Goal: Task Accomplishment & Management: Use online tool/utility

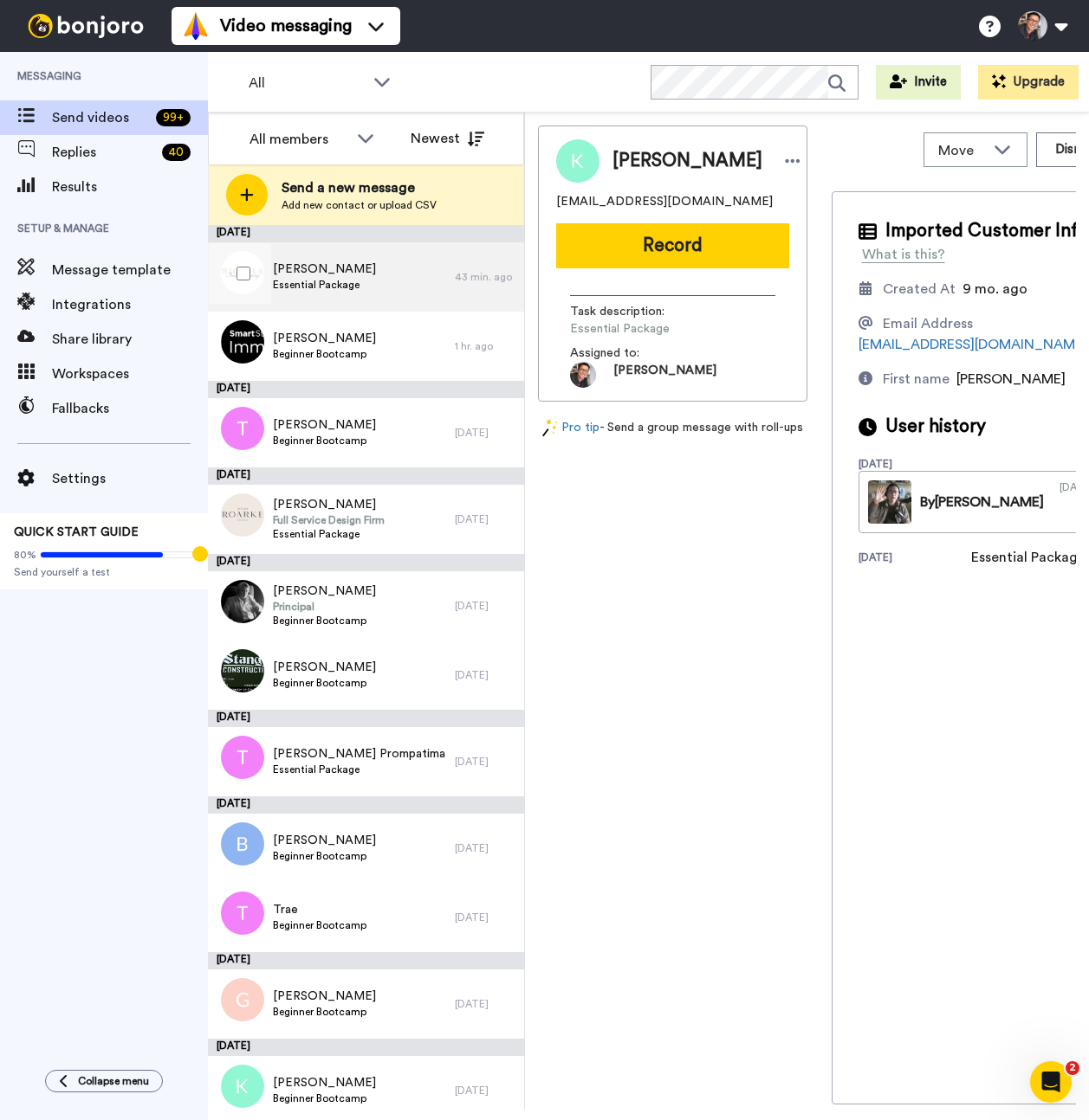
click at [361, 276] on div "Carver Essential Package" at bounding box center [331, 276] width 247 height 70
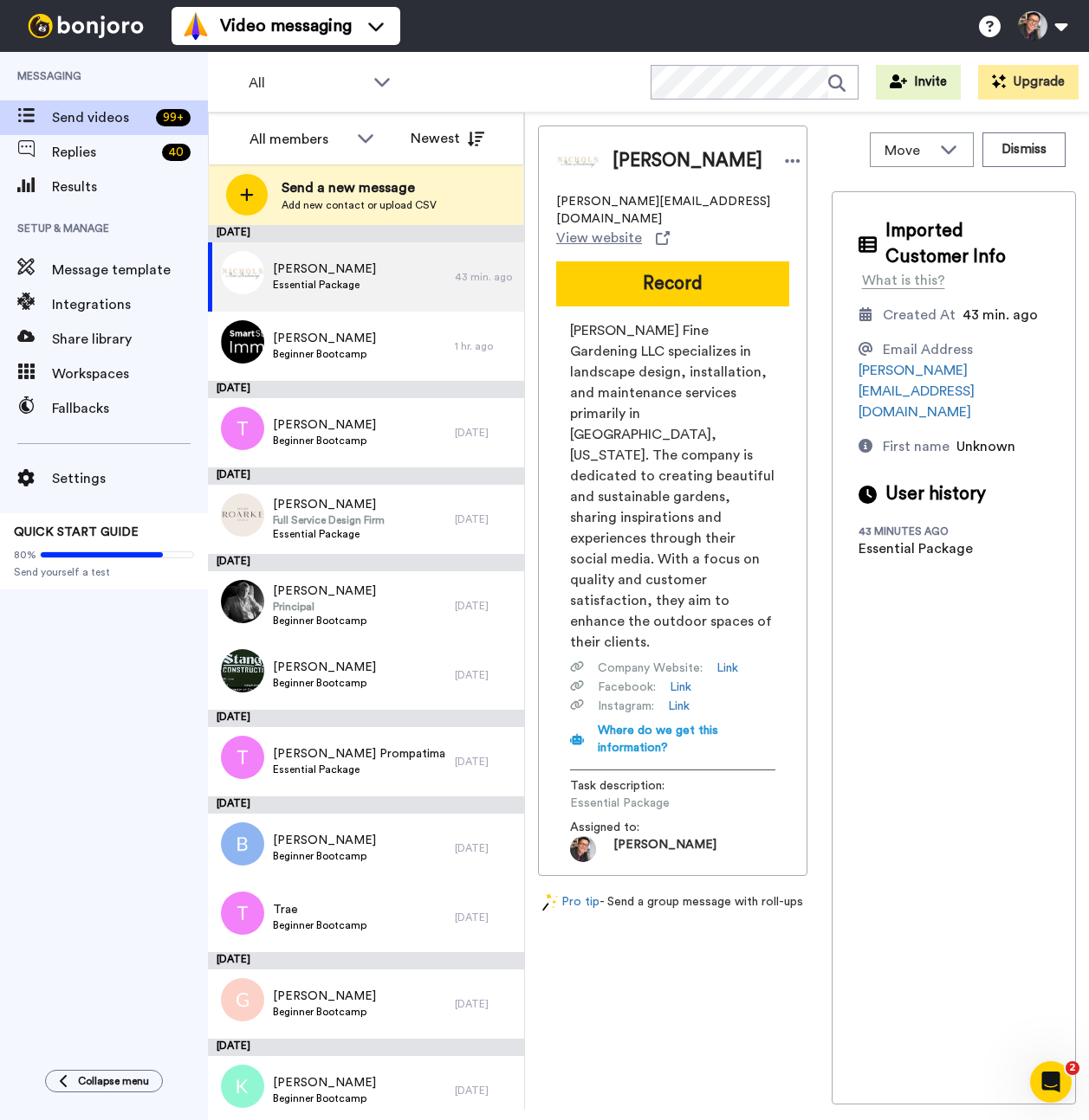
click at [994, 696] on div "Imported Customer Info What is this? Created At 43 min. ago Email Address carve…" at bounding box center [954, 648] width 245 height 913
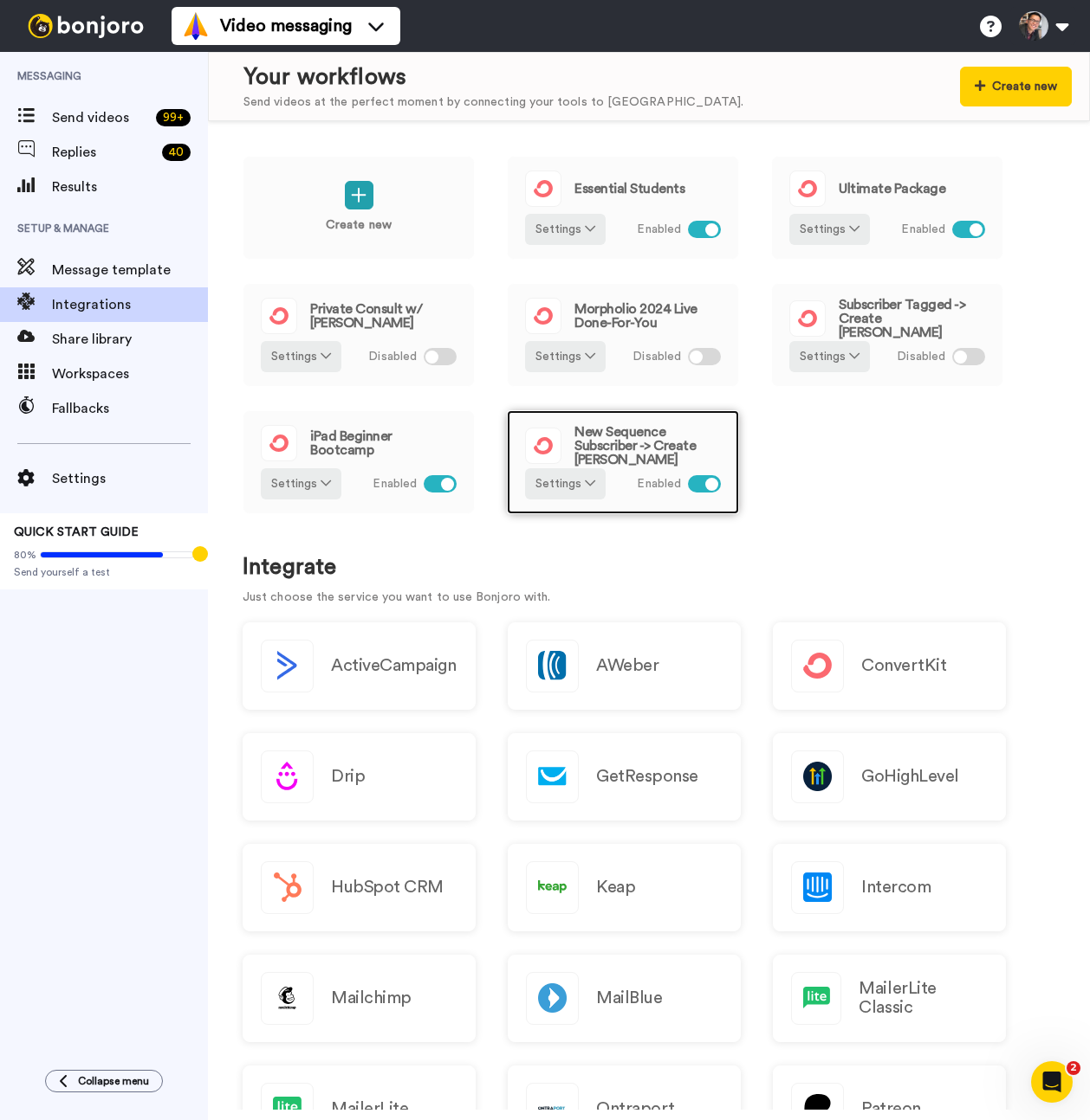
click at [667, 436] on span "New Sequence Subscriber -> Create [PERSON_NAME]" at bounding box center [647, 446] width 146 height 41
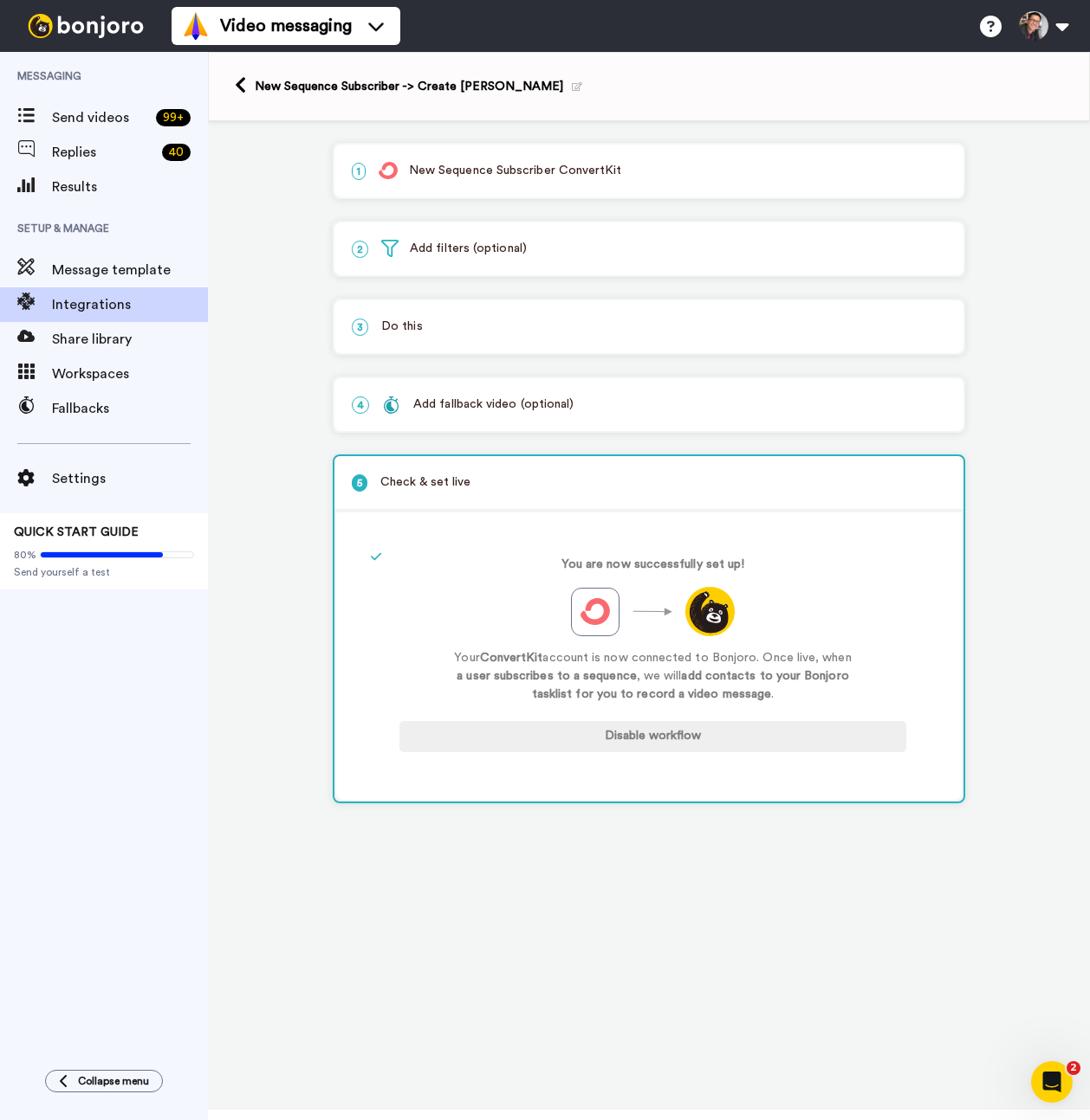
click at [516, 265] on div "2 Add filters (optional)" at bounding box center [649, 249] width 629 height 53
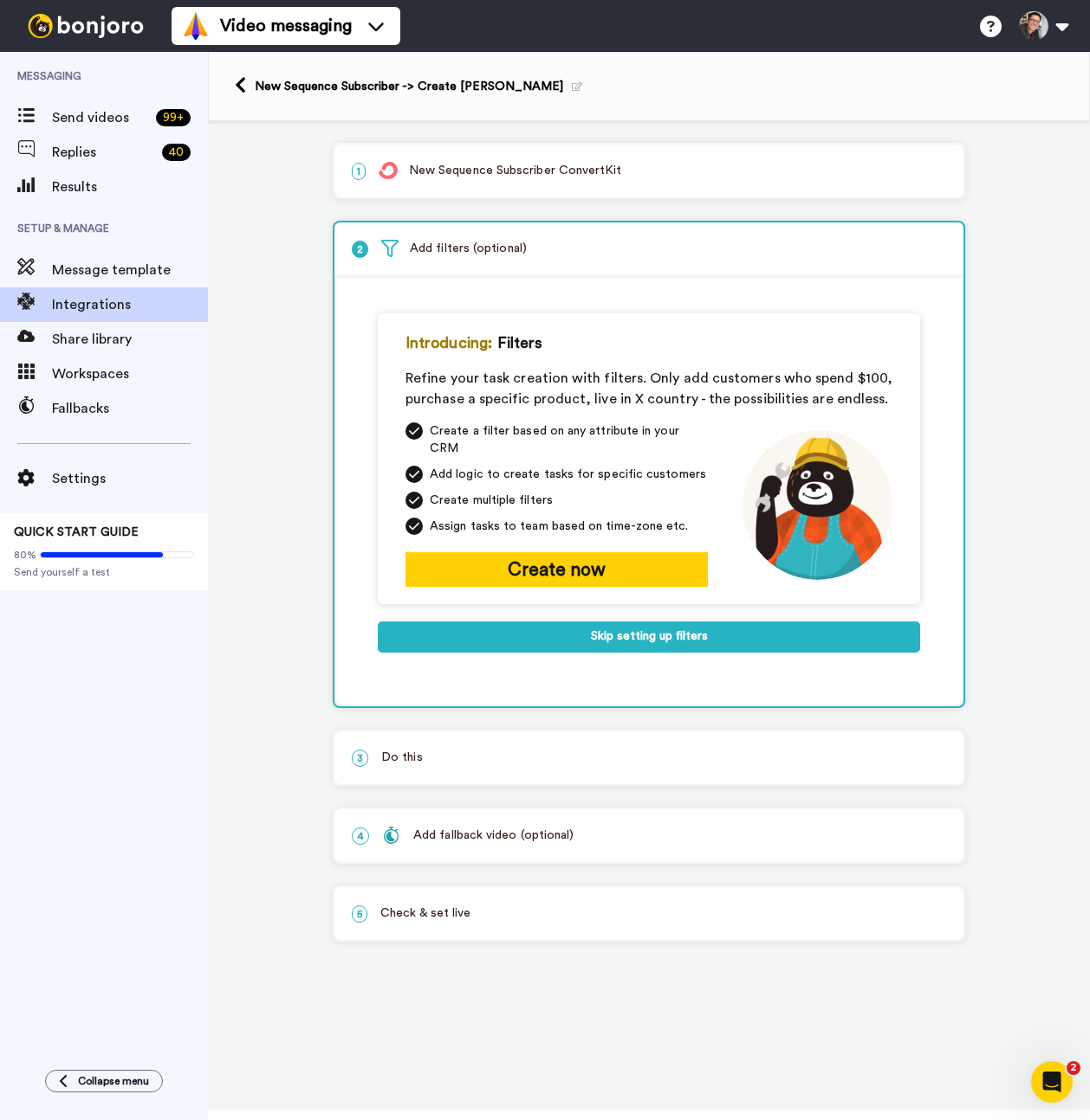
click at [541, 179] on p "1 New Sequence Subscriber ConvertKit" at bounding box center [649, 170] width 594 height 19
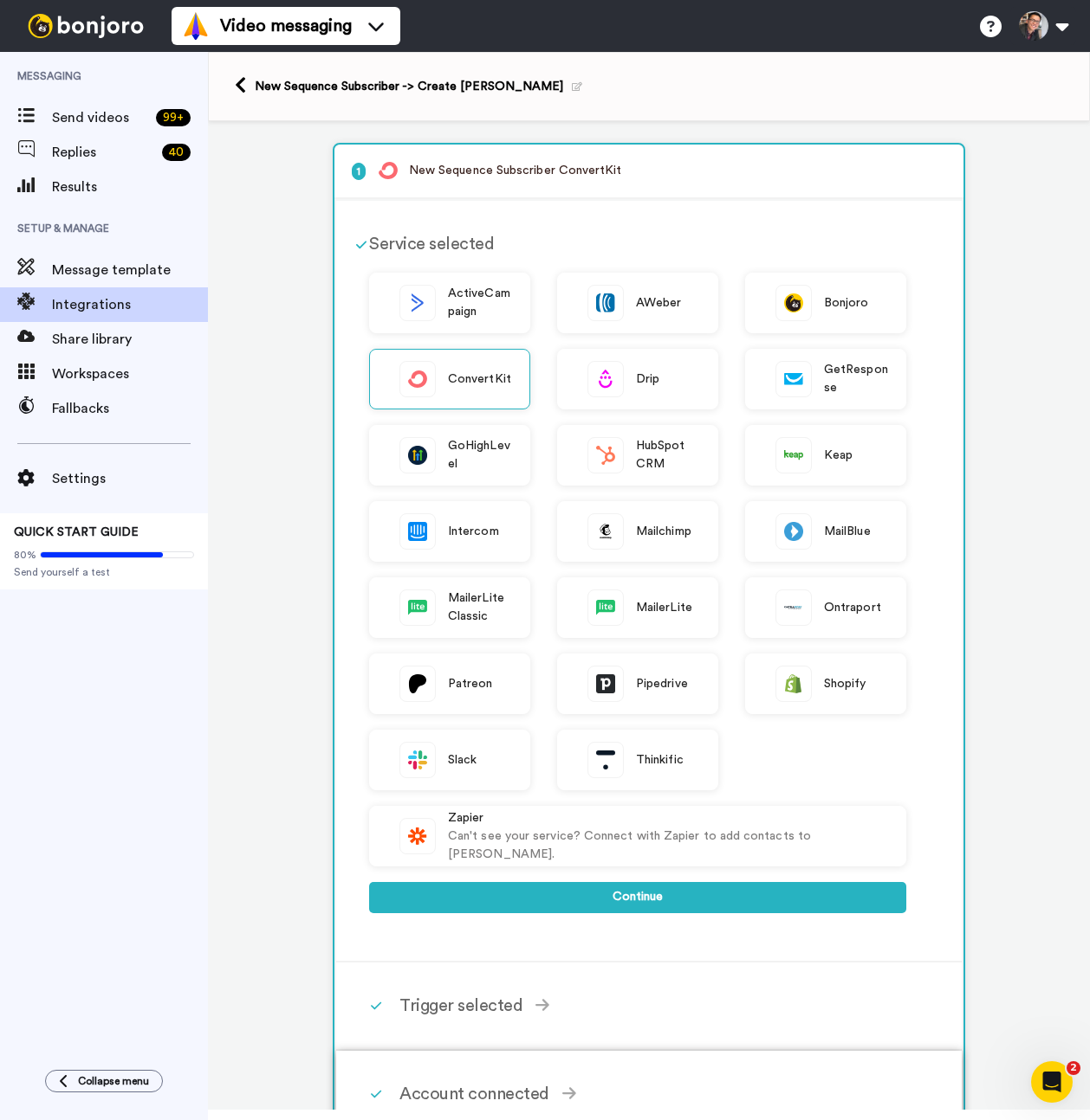
click at [501, 1090] on div "Account connected" at bounding box center [652, 1095] width 507 height 26
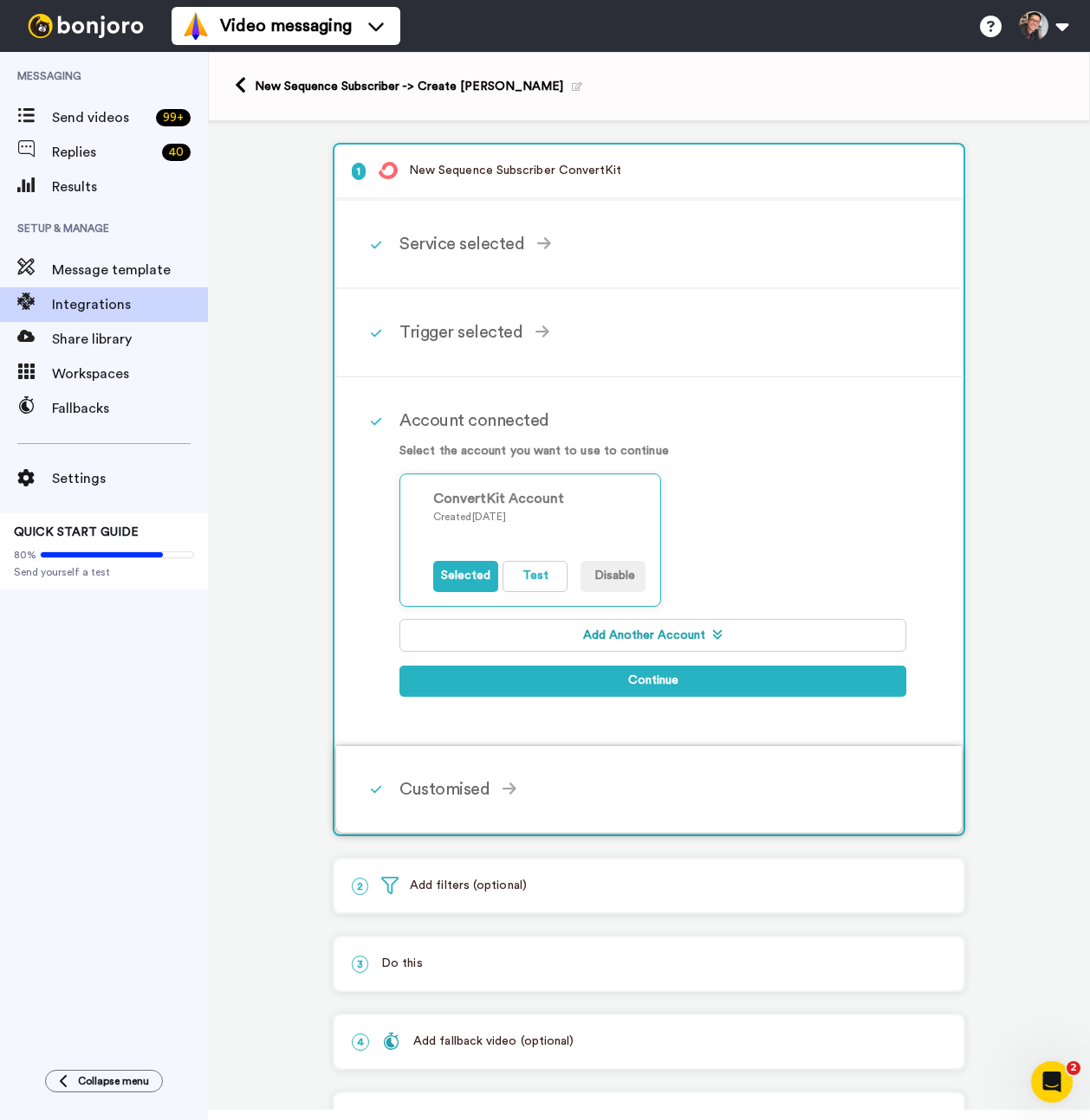
click at [559, 783] on div "Customised" at bounding box center [652, 790] width 507 height 26
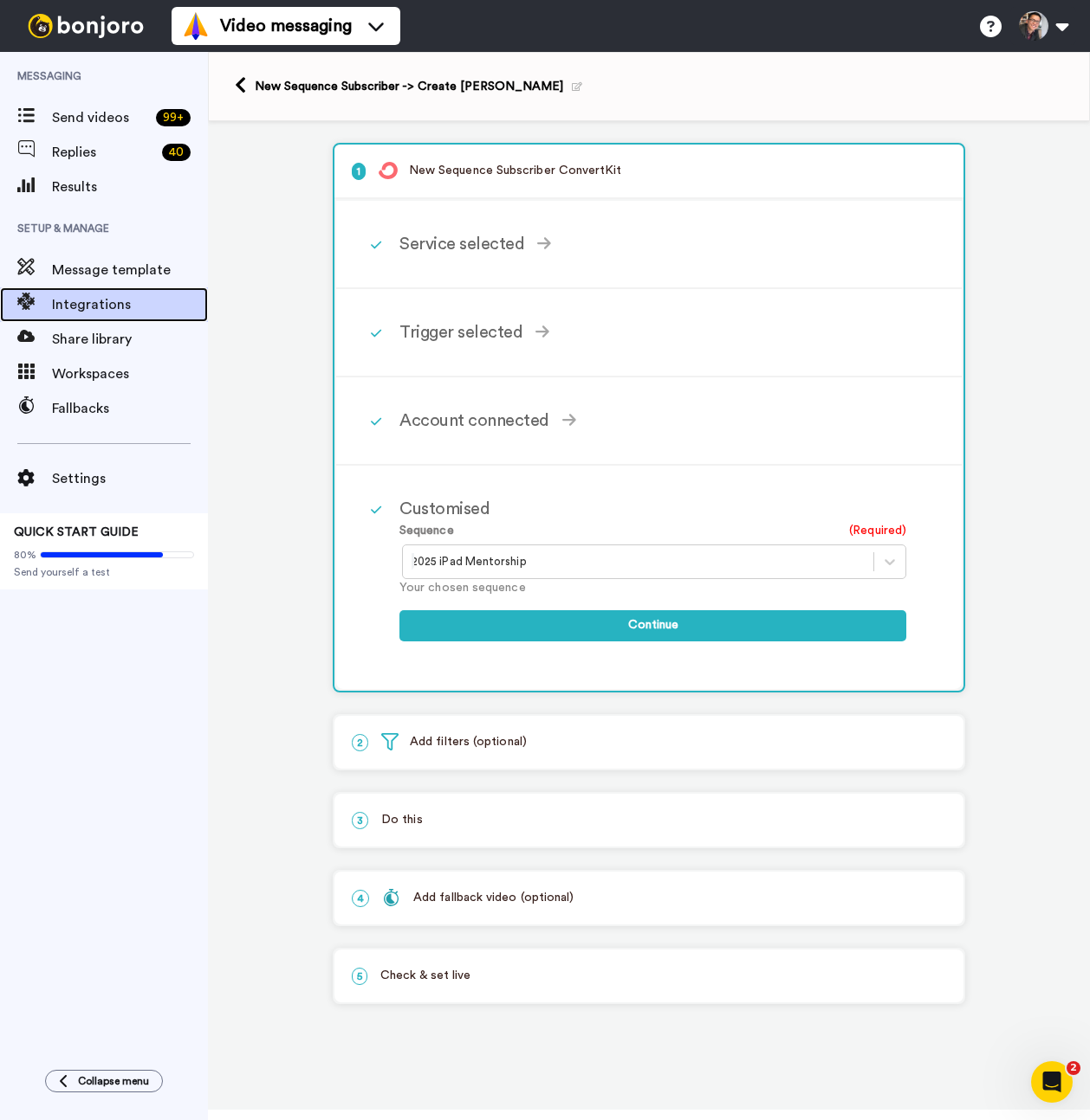
click at [114, 302] on span "Integrations" at bounding box center [129, 304] width 156 height 21
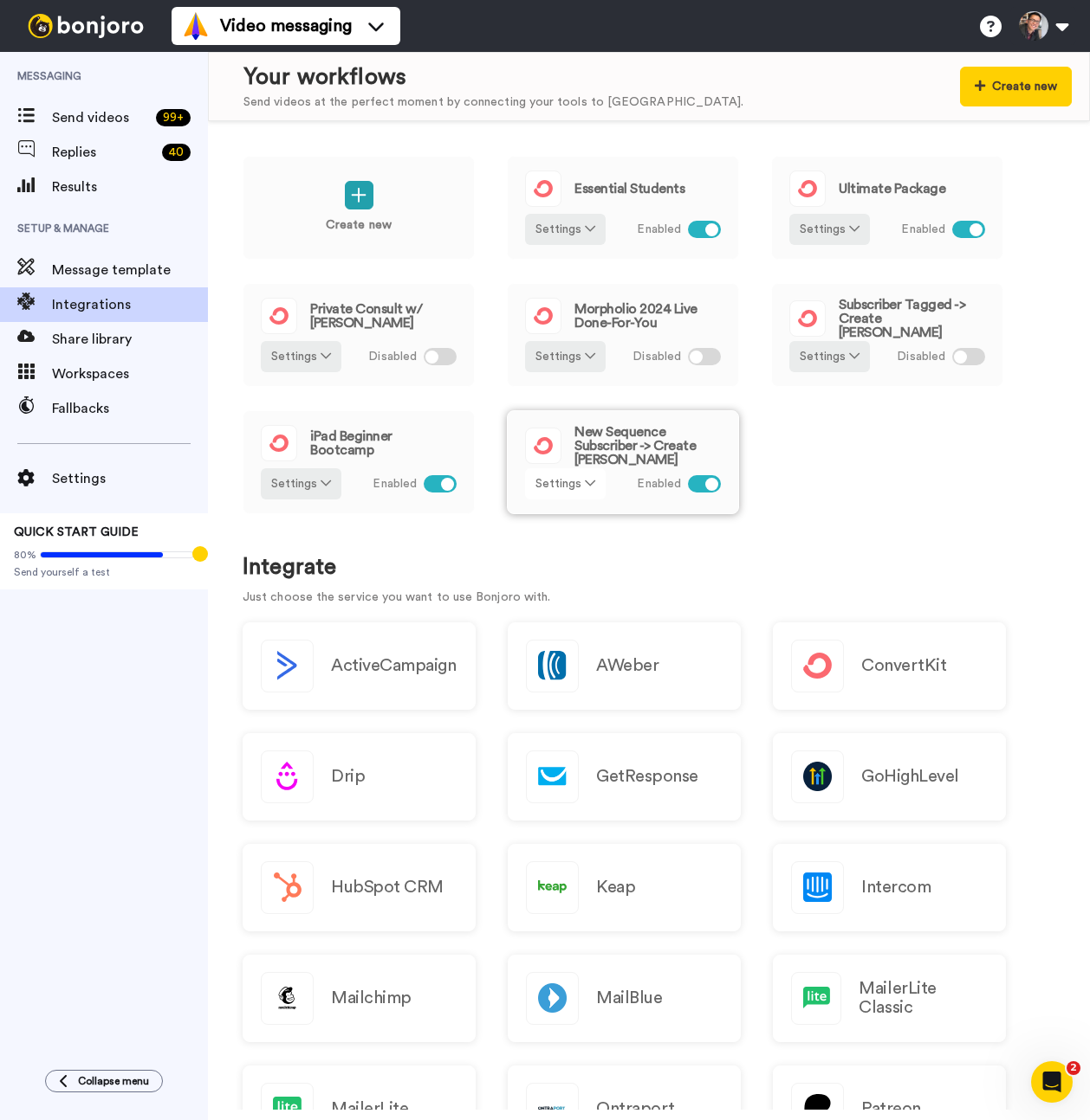
click at [584, 487] on icon at bounding box center [589, 483] width 11 height 12
click at [573, 544] on span "Rename" at bounding box center [566, 550] width 51 height 13
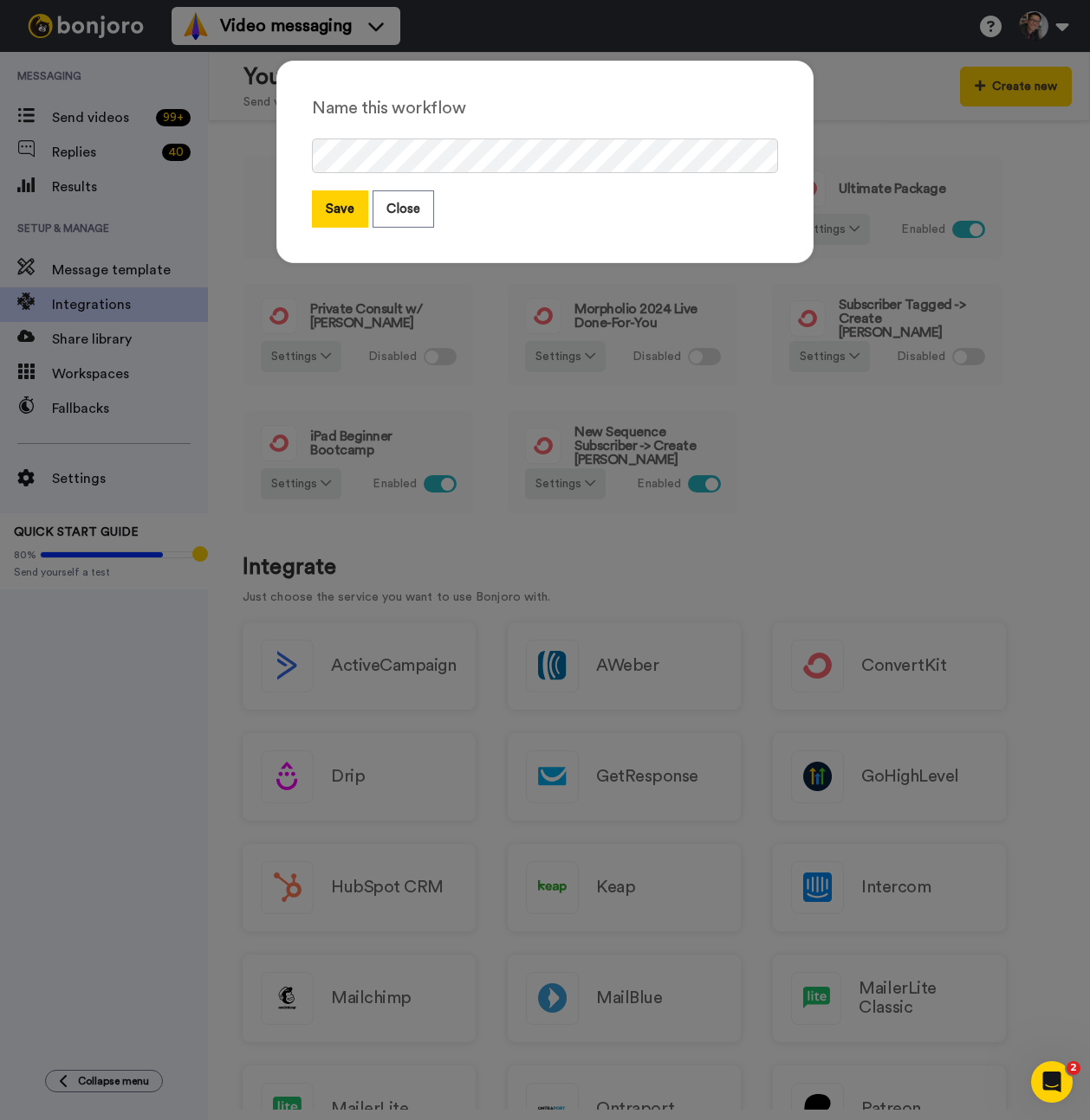
click at [371, 239] on div "Name this workflow Save Close" at bounding box center [545, 162] width 537 height 203
click at [338, 218] on button "Save" at bounding box center [339, 209] width 56 height 37
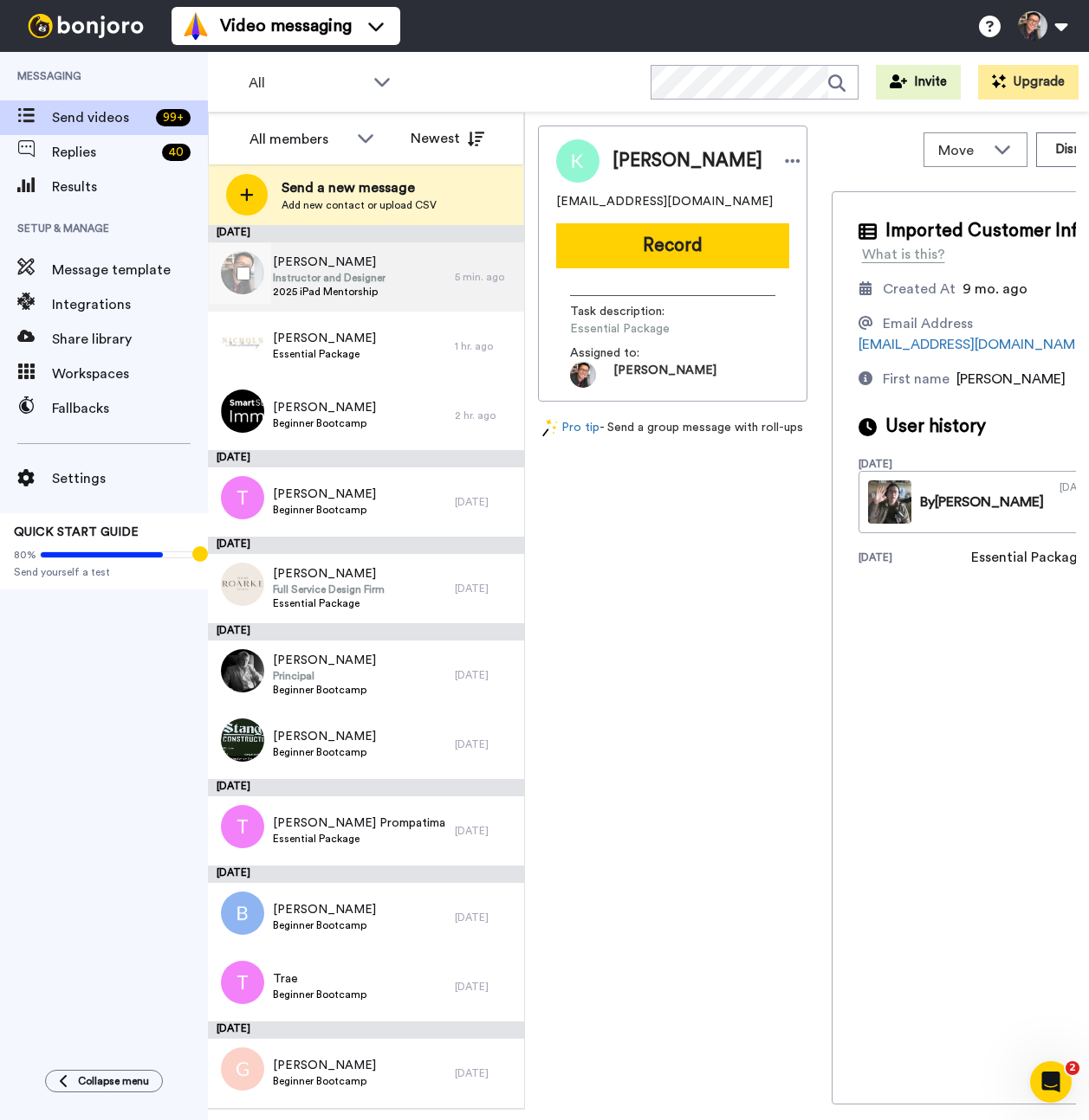
click at [380, 302] on div "[PERSON_NAME] Instructor and Designer 2025 iPad Mentorship" at bounding box center [331, 276] width 247 height 70
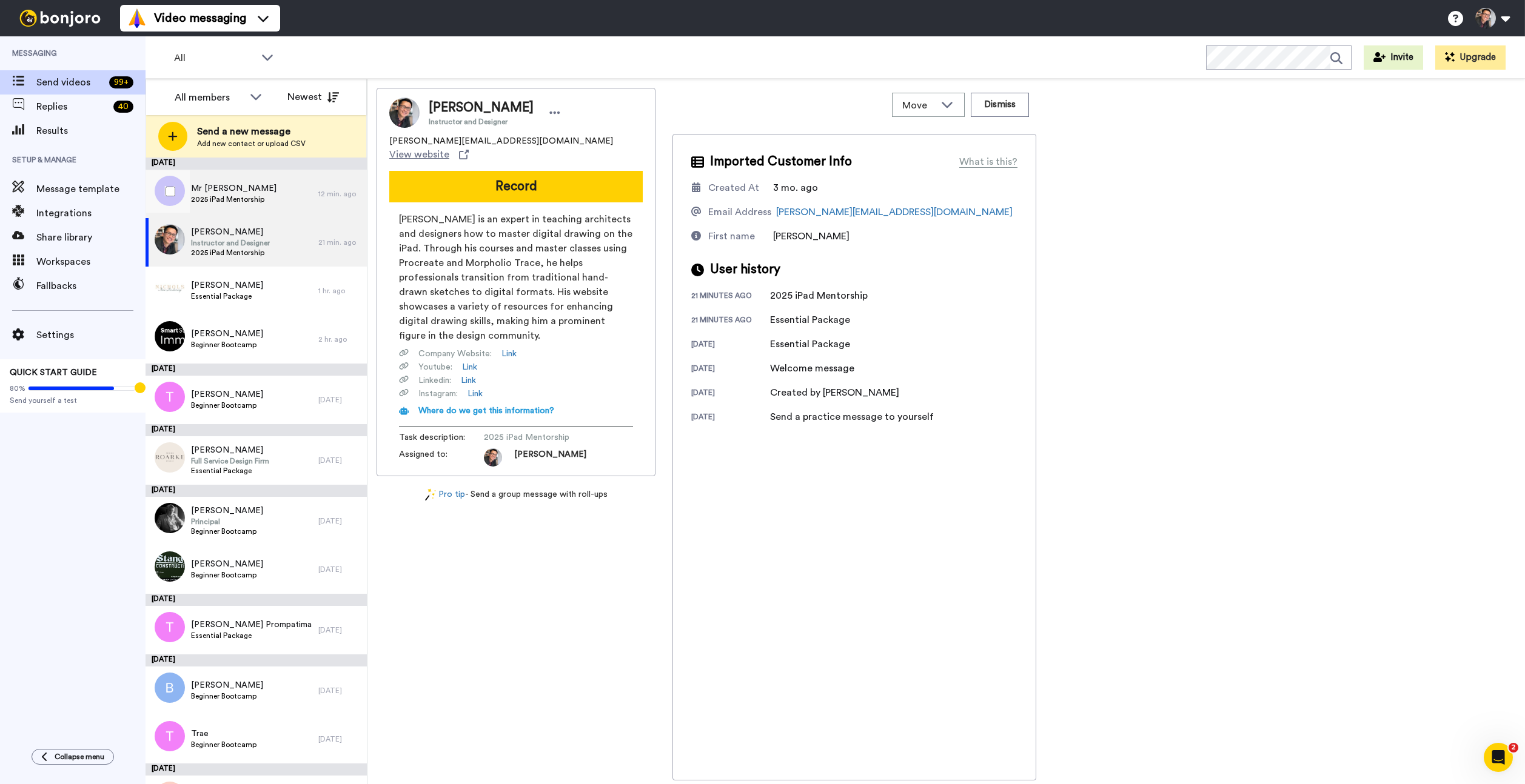
click at [222, 198] on span "2025 iPad Mentorship" at bounding box center [233, 200] width 86 height 10
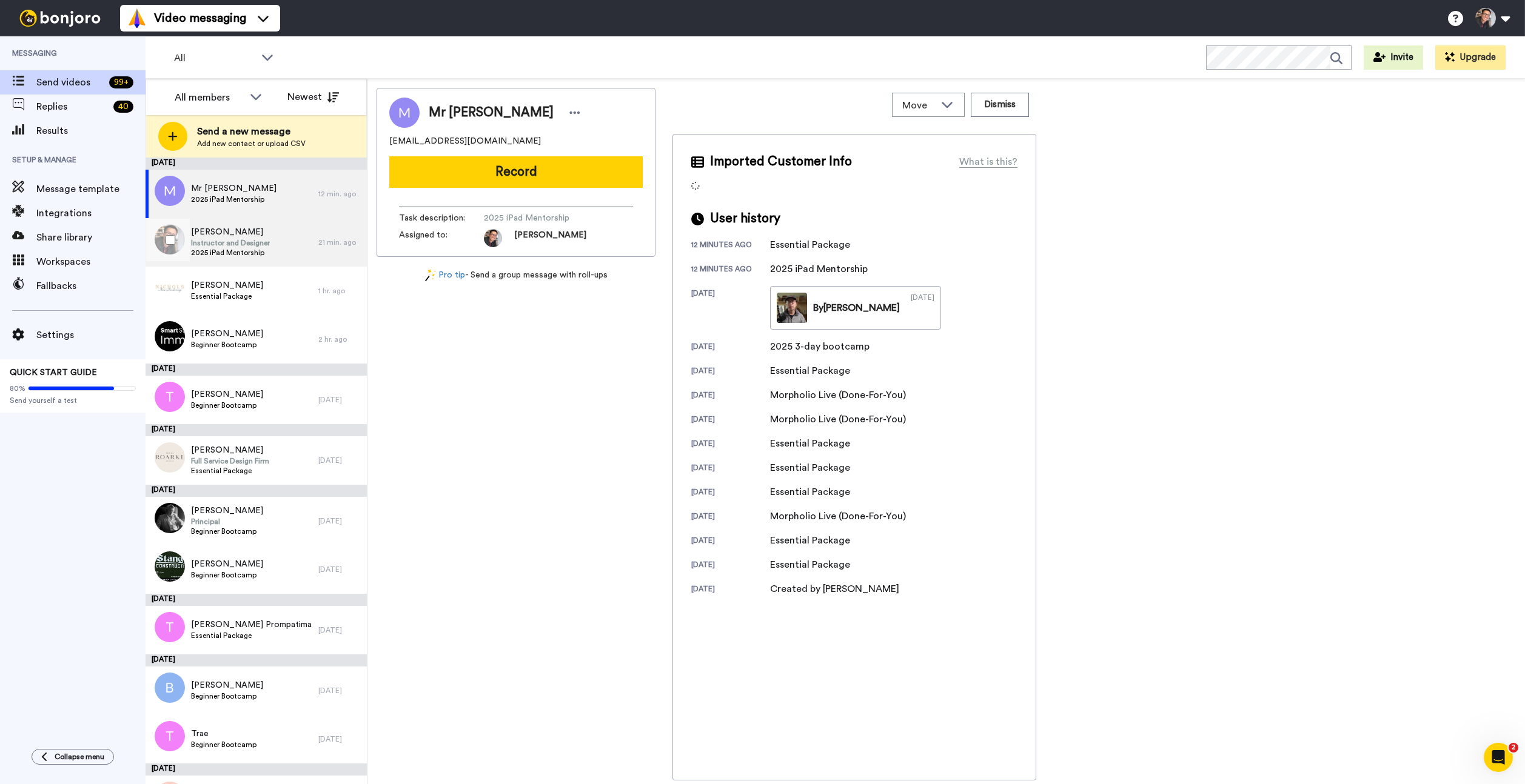
click at [237, 241] on span "Instructor and Designer" at bounding box center [230, 243] width 79 height 10
